Goal: Transaction & Acquisition: Purchase product/service

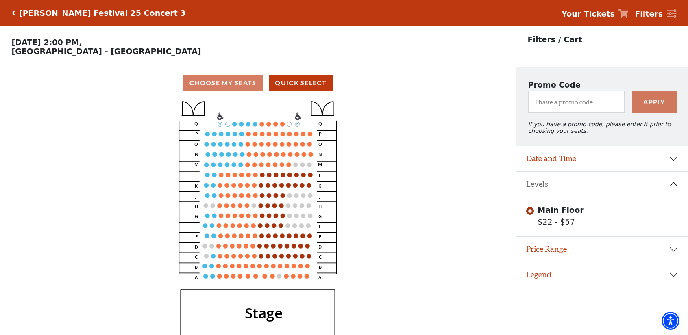
scroll to position [19, 0]
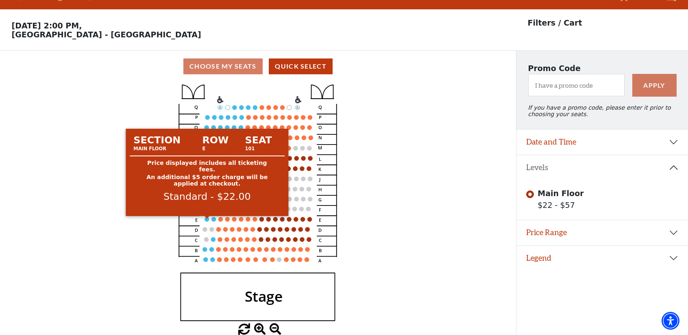
click at [209, 220] on circle at bounding box center [207, 219] width 4 height 4
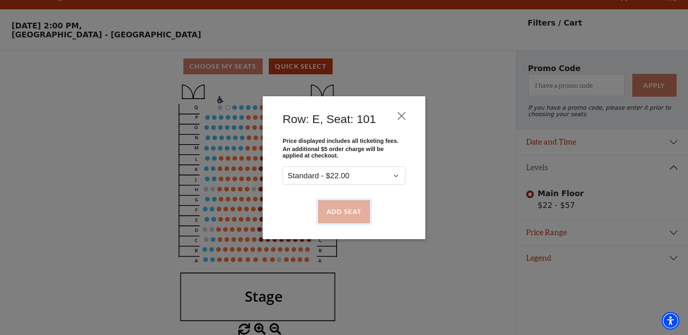
click at [326, 209] on button "Add Seat" at bounding box center [344, 211] width 52 height 23
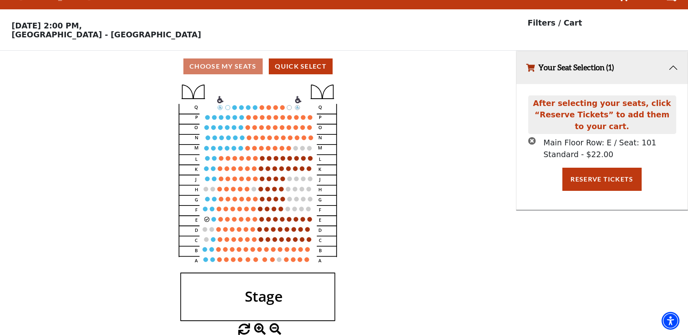
scroll to position [0, 0]
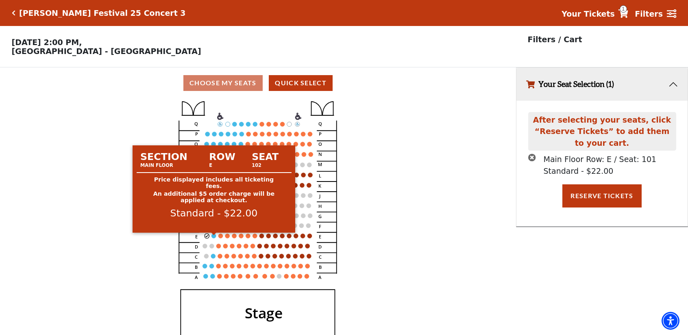
click at [213, 238] on circle at bounding box center [214, 236] width 4 height 4
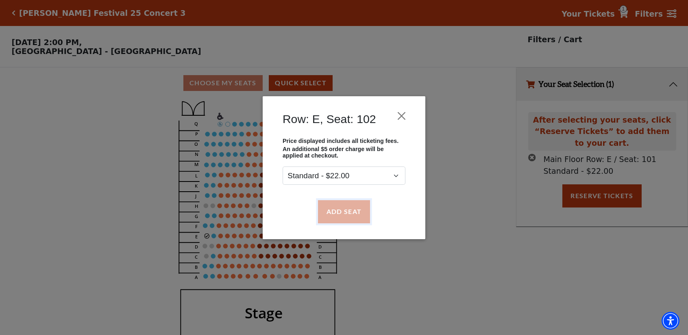
click at [342, 205] on button "Add Seat" at bounding box center [344, 211] width 52 height 23
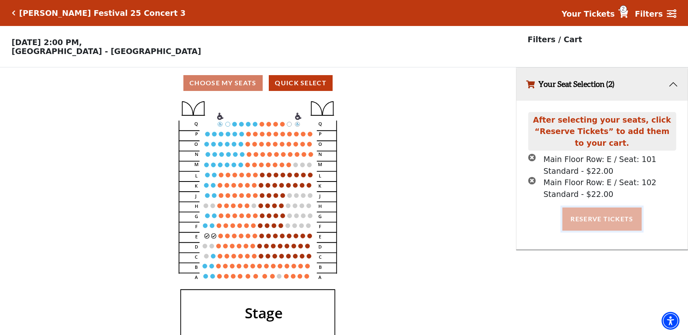
click at [591, 226] on button "Reserve Tickets" at bounding box center [601, 219] width 79 height 23
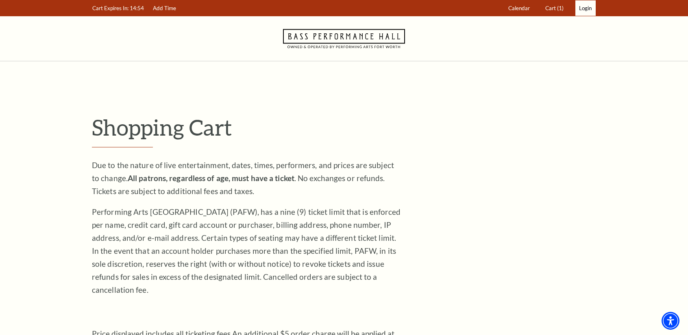
click at [584, 13] on link "Login" at bounding box center [585, 8] width 20 height 16
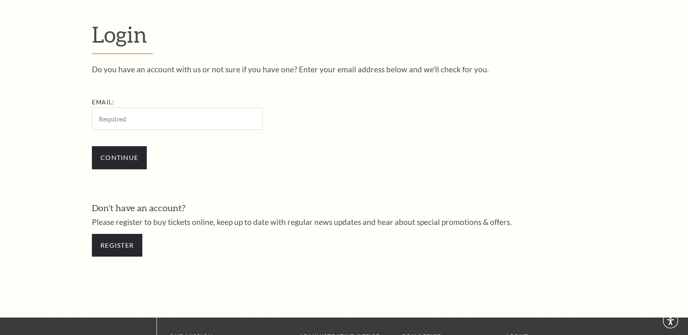
scroll to position [255, 0]
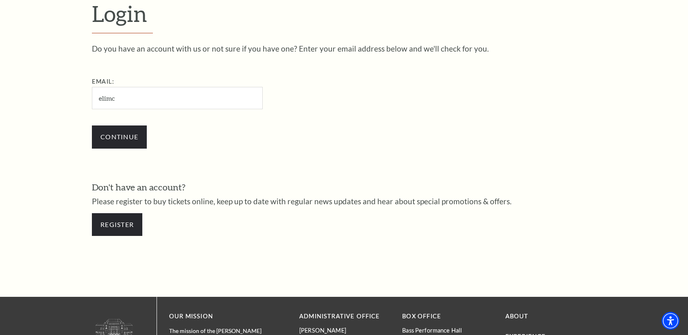
type input "elimc.1305@gmail.com"
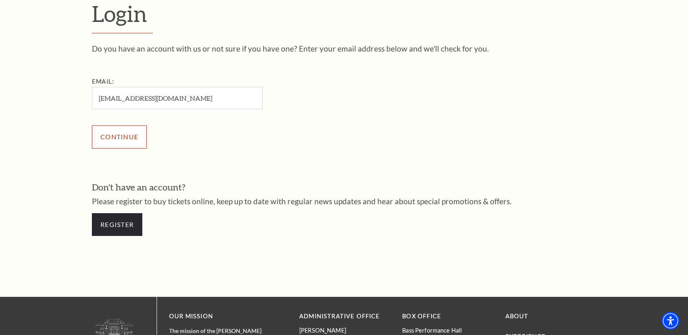
click at [121, 144] on input "Continue" at bounding box center [119, 137] width 55 height 23
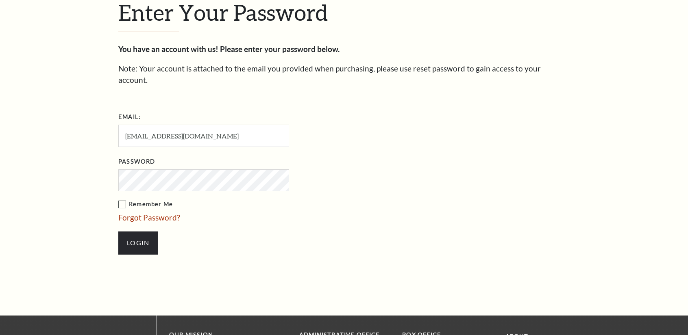
scroll to position [262, 0]
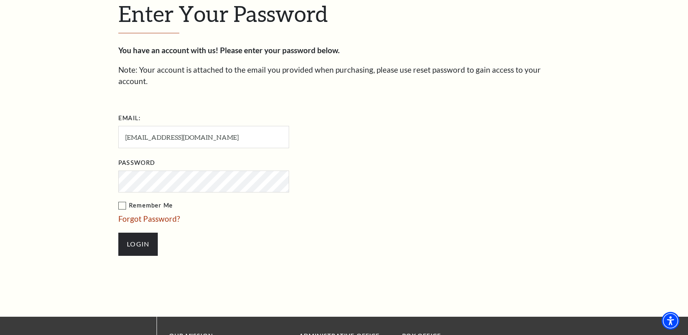
click at [118, 233] on input "Login" at bounding box center [137, 244] width 39 height 23
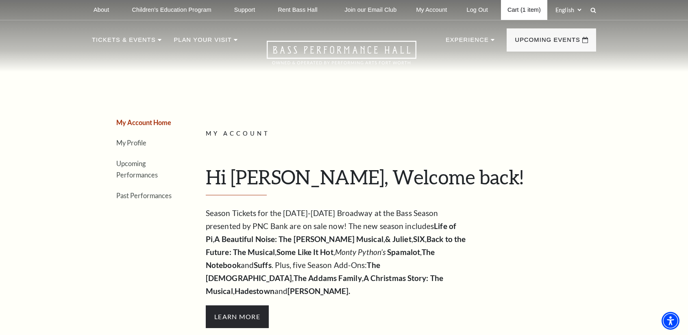
click at [522, 10] on link "Cart (1 item)" at bounding box center [524, 10] width 46 height 20
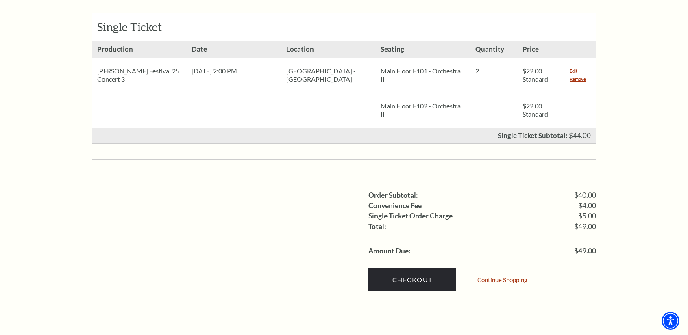
scroll to position [390, 0]
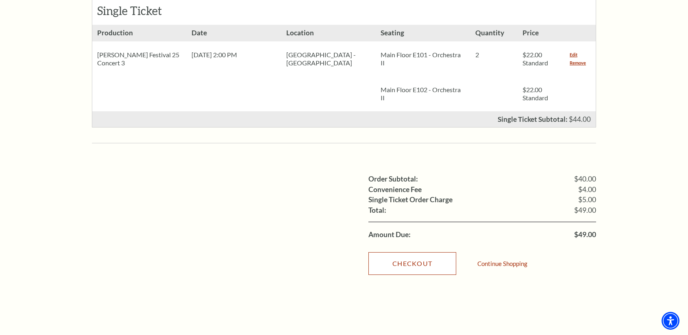
click at [379, 252] on link "Checkout" at bounding box center [412, 263] width 88 height 23
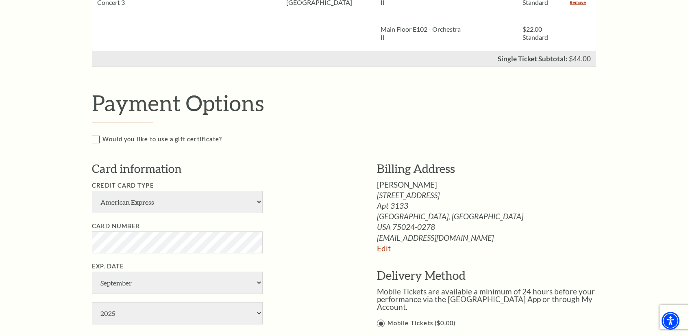
scroll to position [309, 0]
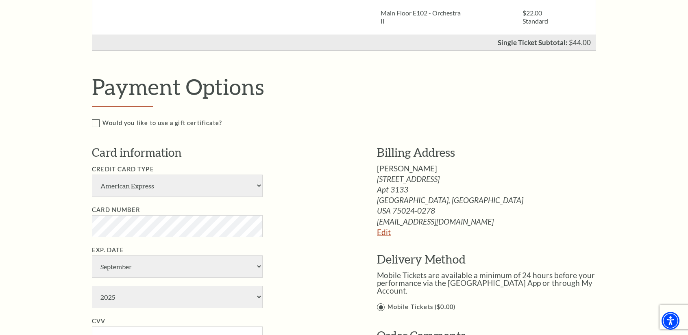
click at [388, 232] on link "Edit" at bounding box center [384, 232] width 14 height 9
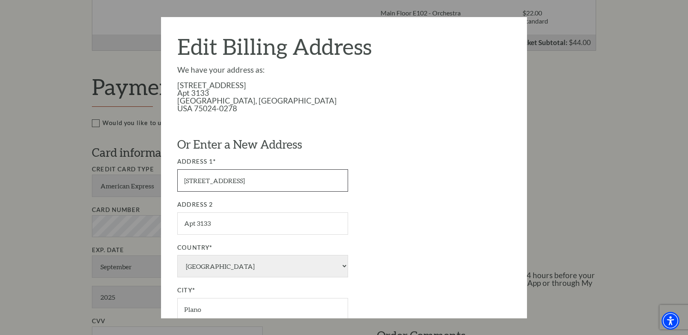
click at [258, 178] on input "8055 Windrose Ave" at bounding box center [262, 180] width 171 height 22
type input "[STREET_ADDRESS][US_STATE][PERSON_NAME]"
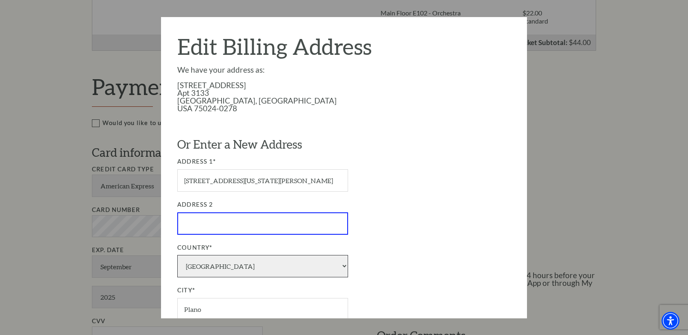
select select "1"
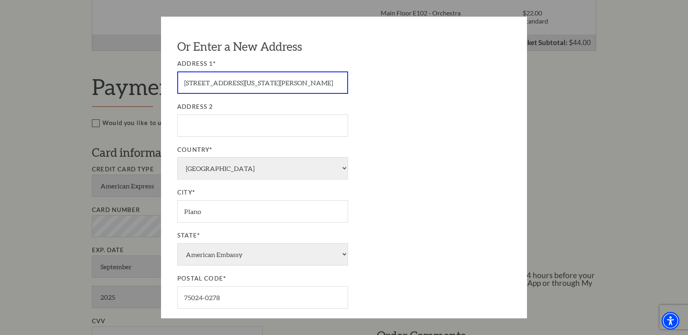
scroll to position [111, 0]
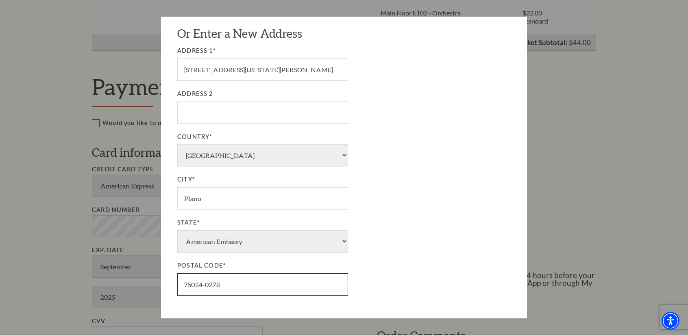
click at [260, 282] on input "75024-0278" at bounding box center [262, 285] width 171 height 22
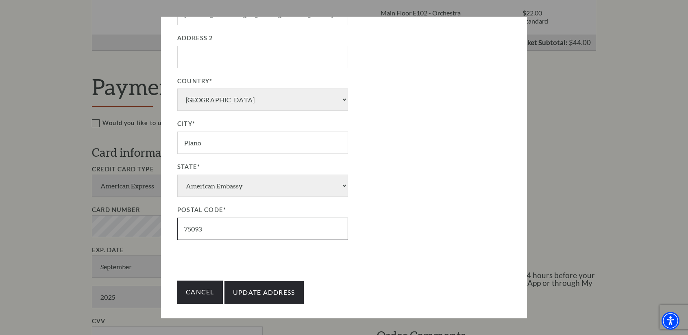
scroll to position [171, 0]
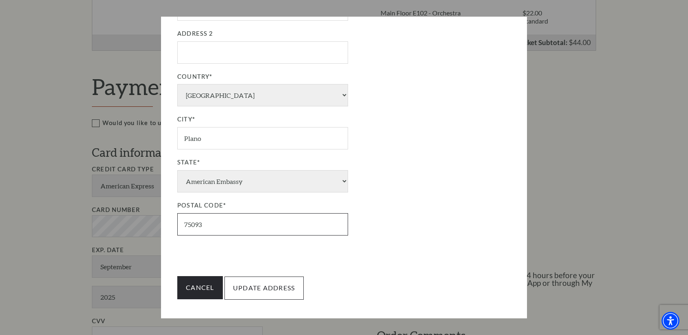
type input "75093"
click at [256, 288] on input "Update Address" at bounding box center [263, 288] width 79 height 23
type input "Update Address"
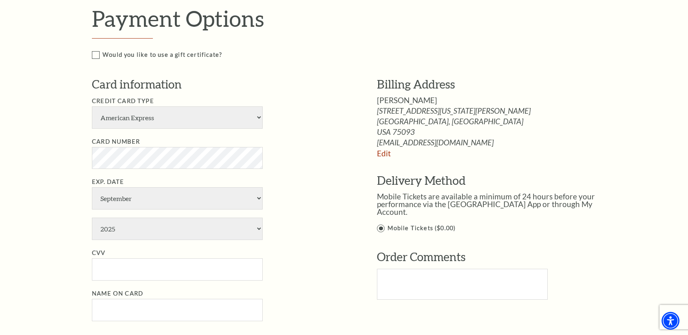
scroll to position [378, 0]
click at [192, 122] on select "American Express Visa Master Card Discover" at bounding box center [177, 117] width 171 height 22
select select "25"
click at [92, 106] on select "American Express Visa Master Card Discover" at bounding box center [177, 117] width 171 height 22
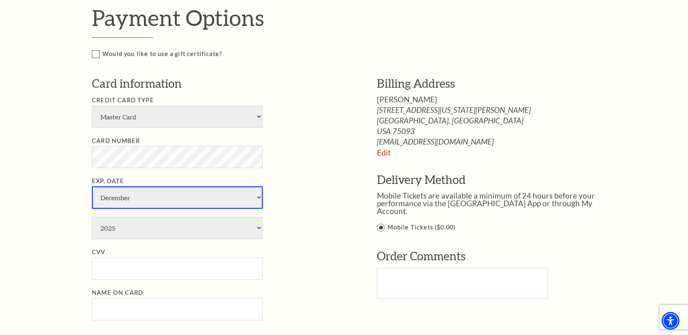
click at [202, 198] on select "January February March April May June July August September October November De…" at bounding box center [177, 198] width 171 height 22
click at [92, 187] on select "January February March April May June July August September October November De…" at bounding box center [177, 198] width 171 height 22
click at [135, 190] on select "January February March April May June July August September October November De…" at bounding box center [177, 198] width 171 height 22
select select "1"
click at [92, 187] on select "January February March April May June July August September October November De…" at bounding box center [177, 198] width 171 height 22
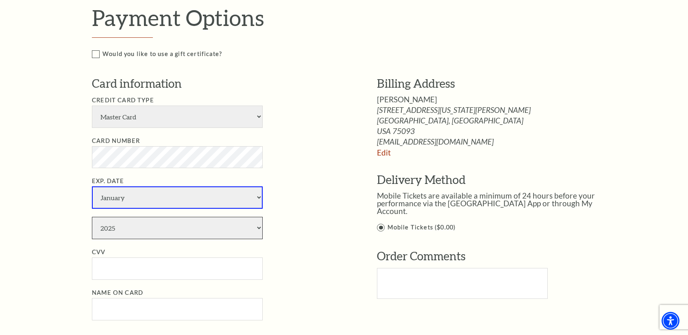
click at [112, 225] on select "2025 2026 2027 2028 2029 2030 2031 2032 2033 2034" at bounding box center [177, 228] width 171 height 22
select select "2028"
click at [92, 217] on select "2025 2026 2027 2028 2029 2030 2031 2032 2033 2034" at bounding box center [177, 228] width 171 height 22
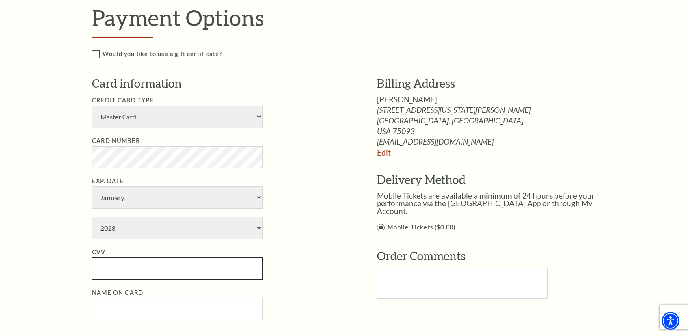
click at [114, 261] on input "CVV" at bounding box center [177, 269] width 171 height 22
type input "480"
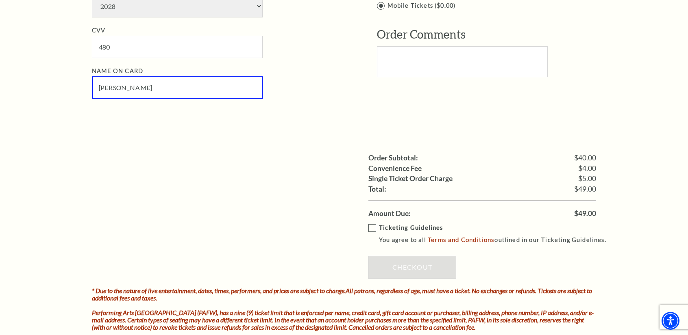
scroll to position [602, 0]
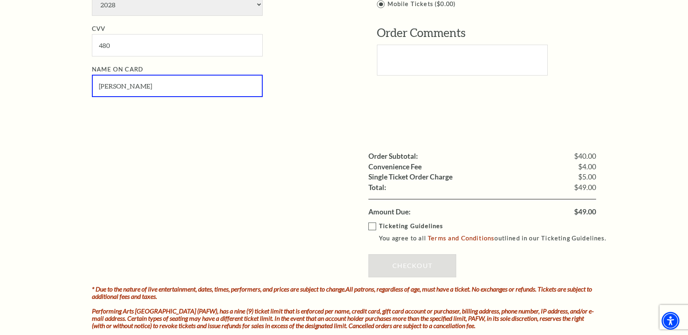
type input "[PERSON_NAME]"
click at [370, 222] on label "Ticketing Guidelines You agree to all Terms and Conditions outlined in our Tick…" at bounding box center [490, 233] width 245 height 22
click at [0, 0] on input "Ticketing Guidelines You agree to all Terms and Conditions outlined in our Tick…" at bounding box center [0, 0] width 0 height 0
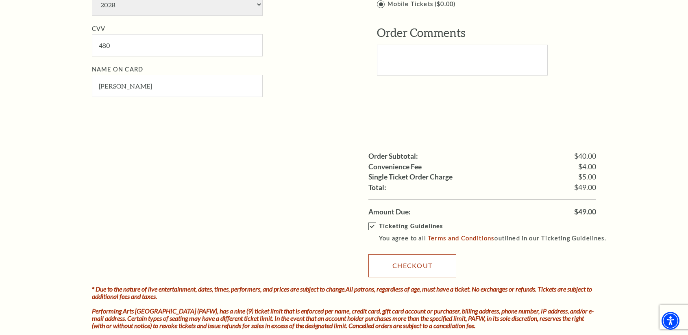
click at [384, 258] on link "Checkout" at bounding box center [412, 266] width 88 height 23
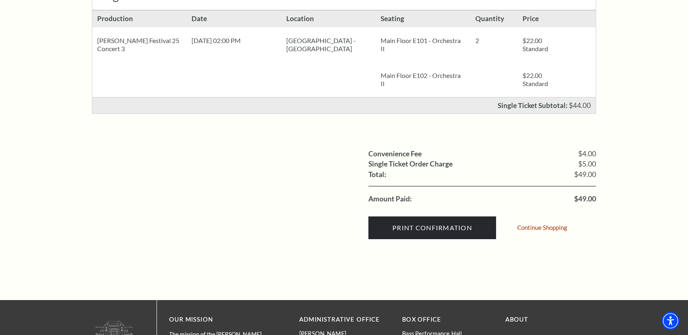
scroll to position [179, 0]
